Goal: Task Accomplishment & Management: Manage account settings

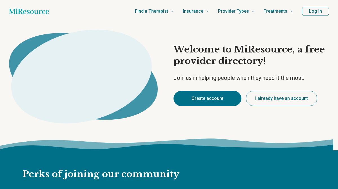
type textarea "*"
click at [219, 103] on button "Create account" at bounding box center [208, 98] width 68 height 15
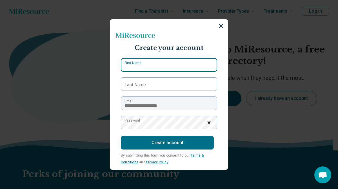
click at [154, 64] on input "First Name" at bounding box center [169, 65] width 96 height 14
type input "*******"
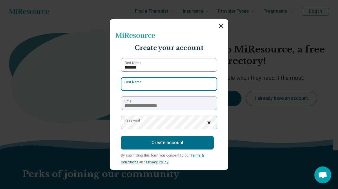
click at [153, 85] on input "Last Name" at bounding box center [169, 84] width 96 height 14
type input "****"
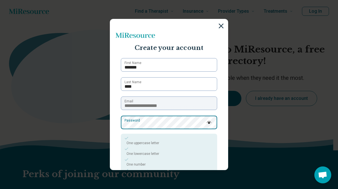
scroll to position [57, 0]
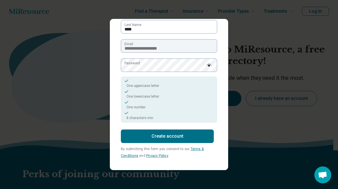
click at [151, 130] on button "Create account" at bounding box center [167, 136] width 93 height 14
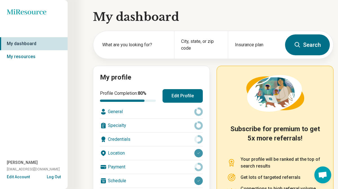
click at [41, 45] on link "My dashboard" at bounding box center [34, 43] width 68 height 13
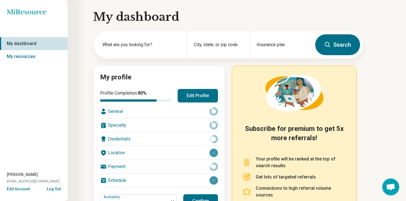
click at [190, 97] on button "Edit Profile" at bounding box center [198, 96] width 40 height 14
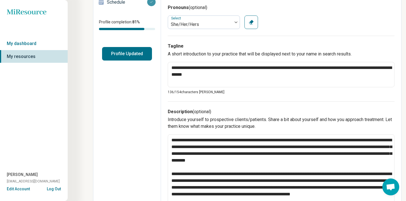
scroll to position [24, 0]
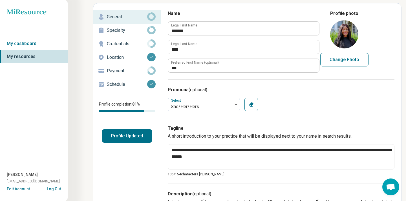
click at [130, 31] on p "Specialty" at bounding box center [127, 30] width 40 height 7
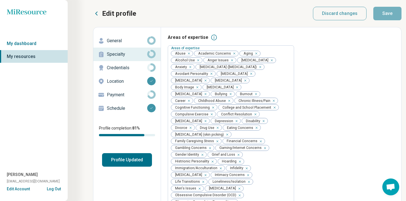
click at [130, 67] on p "Credentials" at bounding box center [127, 68] width 40 height 7
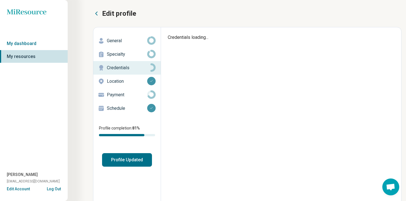
type textarea "*"
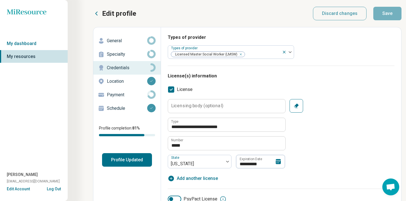
click at [141, 94] on p "Payment" at bounding box center [127, 95] width 40 height 7
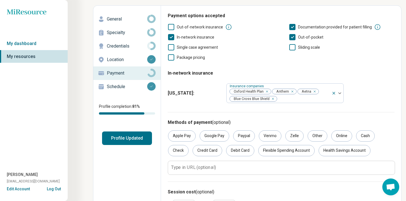
scroll to position [55, 0]
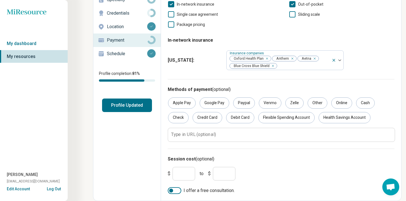
click at [137, 52] on p "Schedule" at bounding box center [127, 53] width 40 height 7
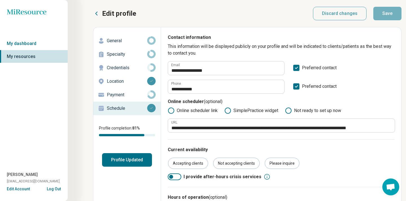
click at [136, 162] on button "Profile Updated" at bounding box center [127, 160] width 50 height 14
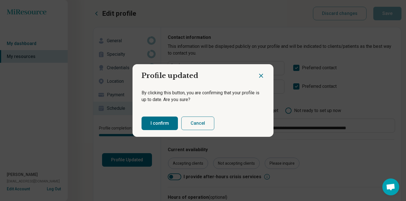
click at [260, 78] on icon "Close dialog" at bounding box center [261, 75] width 7 height 7
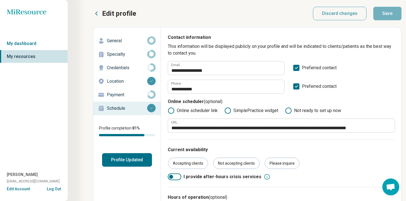
click at [142, 90] on link "Payment" at bounding box center [126, 95] width 67 height 14
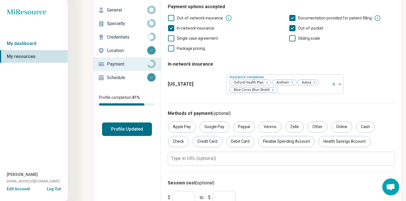
scroll to position [17, 0]
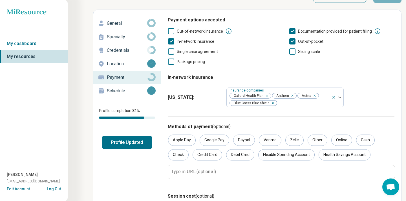
click at [127, 39] on p "Specialty" at bounding box center [127, 37] width 40 height 7
